Goal: Task Accomplishment & Management: Use online tool/utility

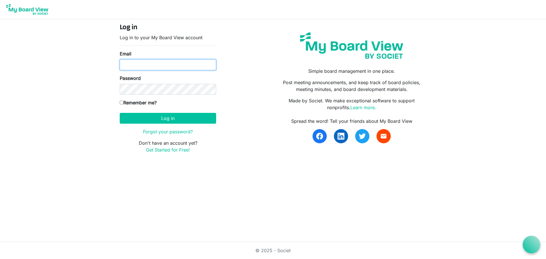
type input "missy@havenhousestl.org"
click at [123, 103] on input "Remember me?" at bounding box center [122, 103] width 4 height 4
checkbox input "true"
drag, startPoint x: 138, startPoint y: 111, endPoint x: 143, endPoint y: 119, distance: 8.6
click at [138, 112] on form "Log in Log in to your My Board View account Email missy@havenhousestl.org Passw…" at bounding box center [168, 89] width 96 height 130
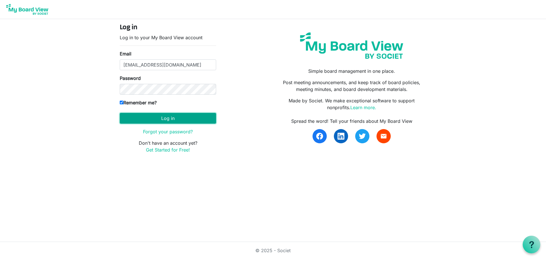
click at [143, 119] on button "Log in" at bounding box center [168, 118] width 96 height 11
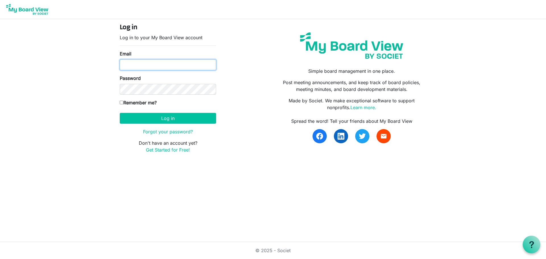
drag, startPoint x: 152, startPoint y: 65, endPoint x: 156, endPoint y: 65, distance: 4.0
click at [152, 65] on input "Email" at bounding box center [168, 64] width 96 height 11
type input "missy@havenhousestl.org"
click at [208, 90] on keeper-lock "Open Keeper Popup" at bounding box center [209, 89] width 7 height 7
click at [133, 103] on body "Log in Log in to your My Board View account Email [EMAIL_ADDRESS][DOMAIN_NAME] …" at bounding box center [273, 81] width 546 height 162
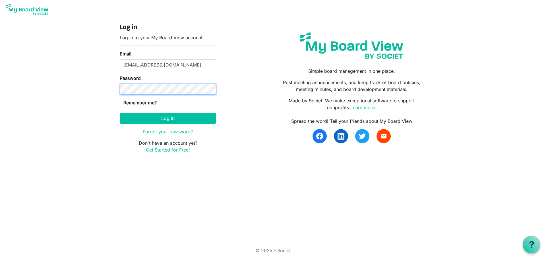
click at [120, 113] on button "Log in" at bounding box center [168, 118] width 96 height 11
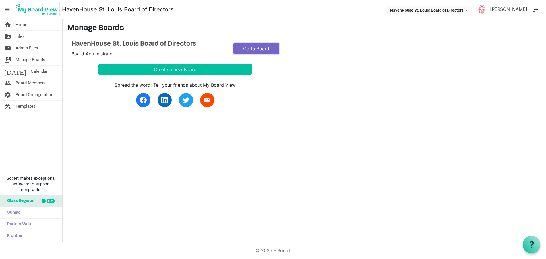
click at [261, 49] on link "Go to Board" at bounding box center [255, 48] width 45 height 11
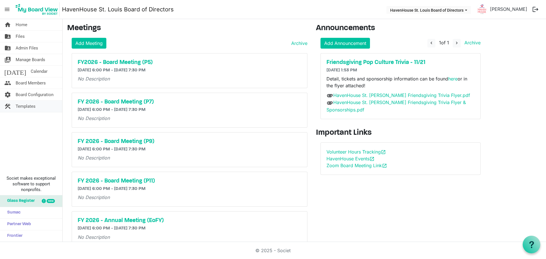
click at [34, 103] on span "Templates" at bounding box center [26, 106] width 20 height 11
